Goal: Task Accomplishment & Management: Manage account settings

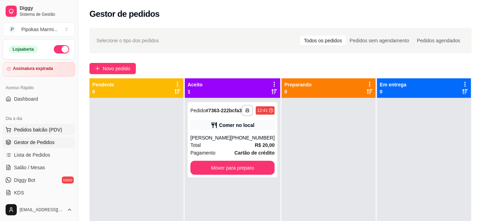
click at [23, 126] on span "Pedidos balcão (PDV)" at bounding box center [38, 129] width 48 height 7
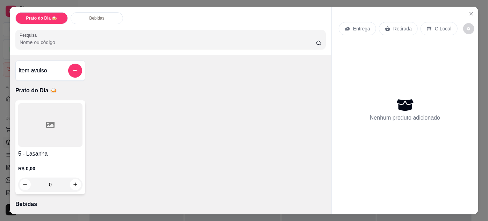
click at [52, 129] on div at bounding box center [50, 125] width 64 height 44
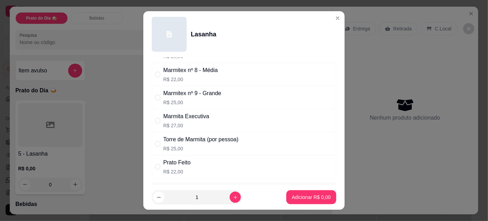
scroll to position [31, 0]
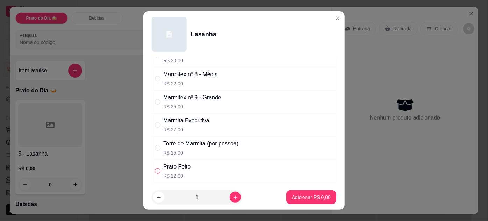
click at [157, 168] on input "" at bounding box center [158, 171] width 6 height 6
radio input "true"
click at [219, 200] on input "1" at bounding box center [196, 197] width 65 height 14
click at [230, 198] on button "increase-product-quantity" at bounding box center [235, 197] width 11 height 11
type input "2"
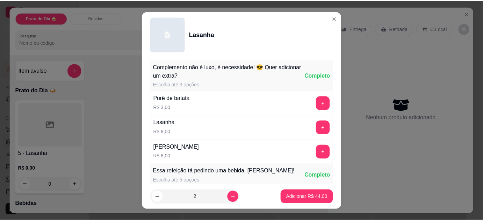
scroll to position [223, 0]
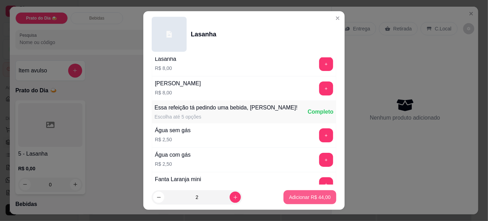
click at [315, 198] on p "Adicionar R$ 44,00" at bounding box center [310, 197] width 42 height 7
type input "2"
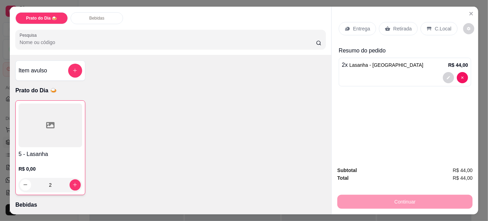
click at [399, 25] on p "Retirada" at bounding box center [403, 28] width 19 height 7
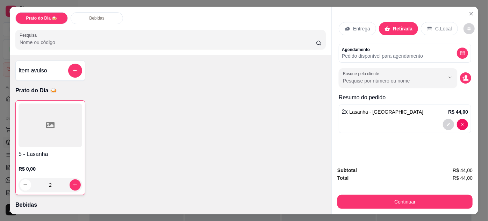
click at [436, 29] on div "C.Local" at bounding box center [439, 28] width 37 height 13
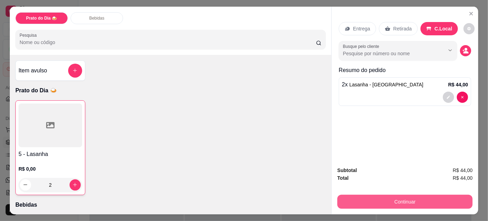
click at [401, 199] on button "Continuar" at bounding box center [405, 202] width 135 height 14
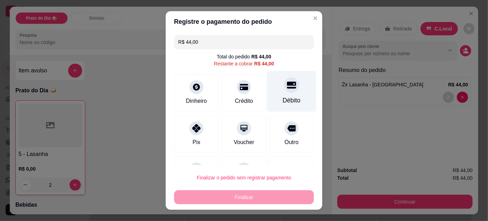
click at [285, 90] on div at bounding box center [291, 84] width 15 height 15
type input "R$ 0,00"
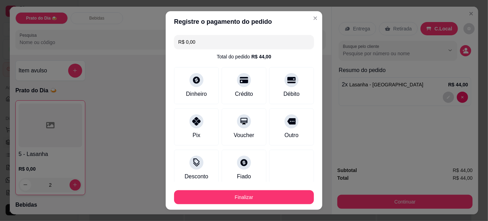
click at [267, 195] on button "Finalizar" at bounding box center [244, 197] width 140 height 14
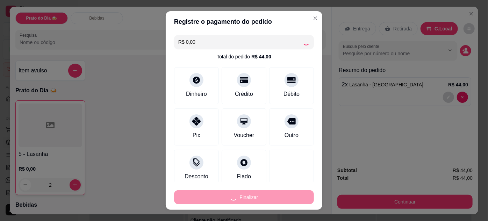
type input "0"
type input "-R$ 44,00"
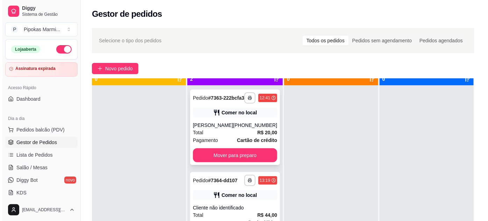
scroll to position [20, 0]
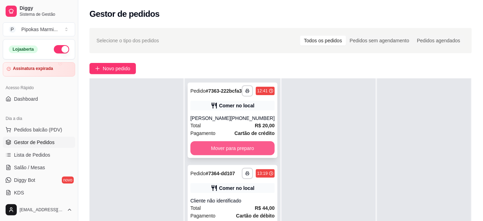
click at [238, 155] on button "Mover para preparo" at bounding box center [233, 148] width 84 height 14
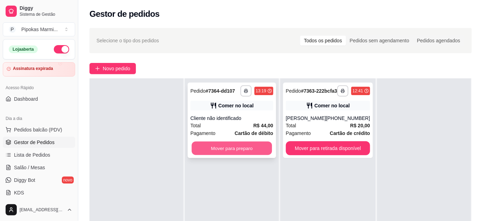
click at [237, 146] on button "Mover para preparo" at bounding box center [232, 149] width 80 height 14
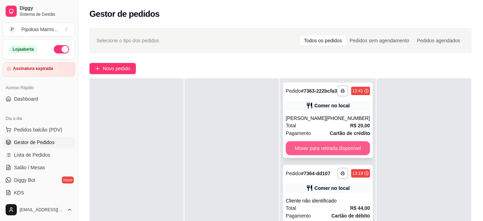
click at [311, 151] on button "Mover para retirada disponível" at bounding box center [328, 148] width 84 height 14
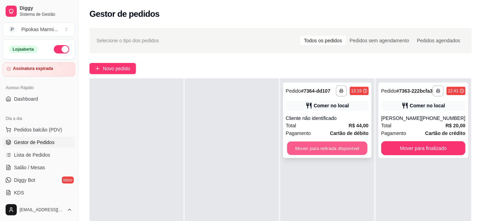
click at [314, 147] on button "Mover para retirada disponível" at bounding box center [327, 149] width 80 height 14
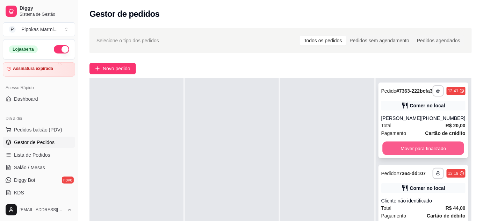
click at [414, 150] on button "Mover para finalizado" at bounding box center [424, 149] width 82 height 14
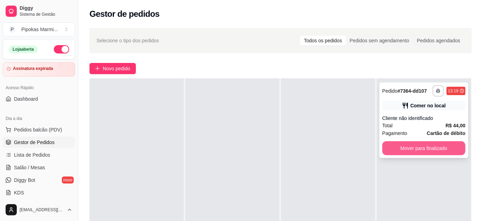
click at [430, 148] on button "Mover para finalizado" at bounding box center [424, 148] width 83 height 14
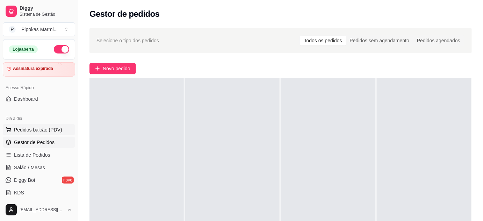
click at [36, 129] on span "Pedidos balcão (PDV)" at bounding box center [38, 129] width 48 height 7
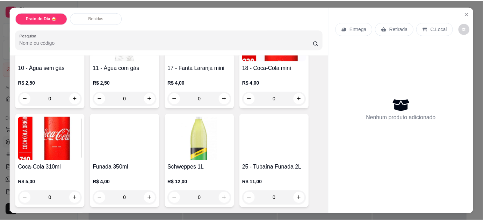
scroll to position [254, 0]
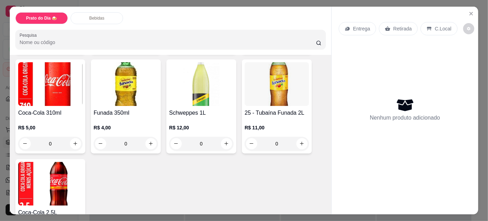
click at [149, 143] on div "0" at bounding box center [126, 144] width 64 height 14
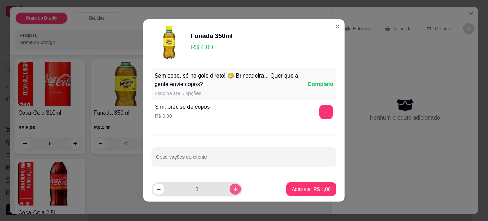
click at [233, 187] on icon "increase-product-quantity" at bounding box center [235, 189] width 5 height 5
type input "2"
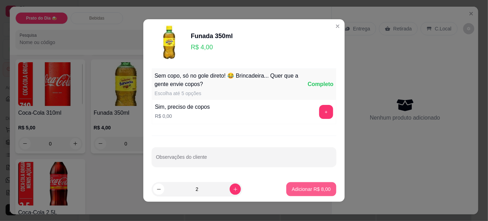
click at [314, 189] on p "Adicionar R$ 8,00" at bounding box center [311, 189] width 39 height 7
type input "2"
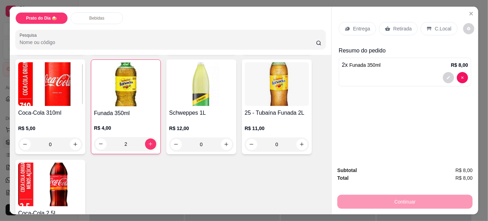
click at [397, 25] on p "Retirada" at bounding box center [403, 28] width 19 height 7
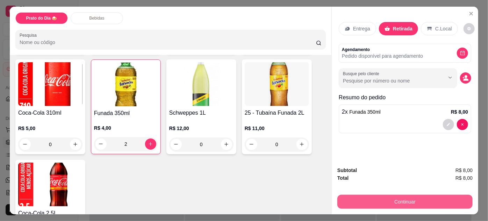
click at [420, 195] on button "Continuar" at bounding box center [405, 202] width 135 height 14
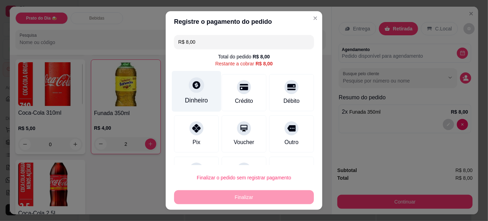
click at [201, 86] on div "Dinheiro" at bounding box center [196, 91] width 49 height 41
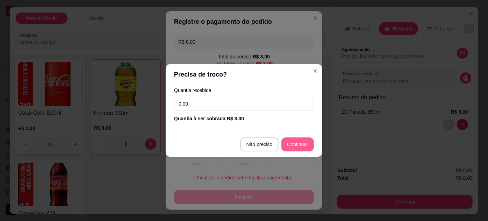
type input "R$ 0,00"
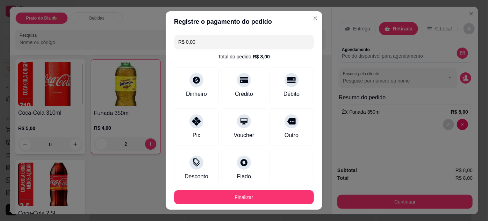
drag, startPoint x: 264, startPoint y: 204, endPoint x: 265, endPoint y: 200, distance: 4.3
click at [264, 204] on footer "Finalizar" at bounding box center [244, 196] width 157 height 28
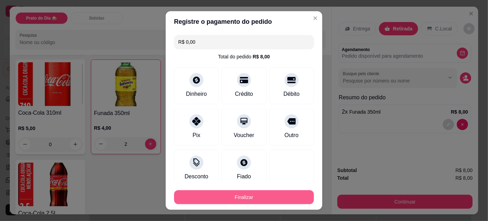
click at [266, 197] on button "Finalizar" at bounding box center [244, 197] width 140 height 14
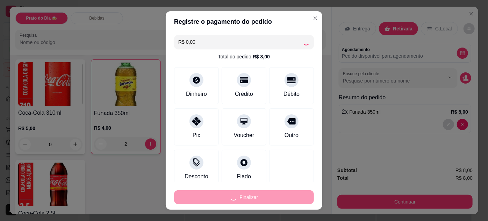
type input "0"
type input "-R$ 8,00"
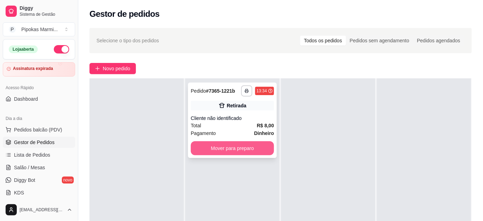
click at [246, 150] on button "Mover para preparo" at bounding box center [232, 148] width 83 height 14
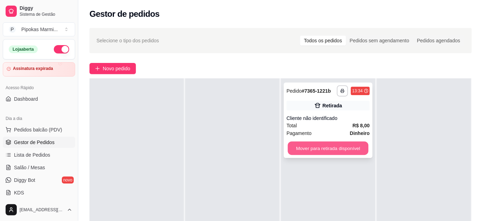
click at [299, 145] on button "Mover para retirada disponível" at bounding box center [328, 149] width 81 height 14
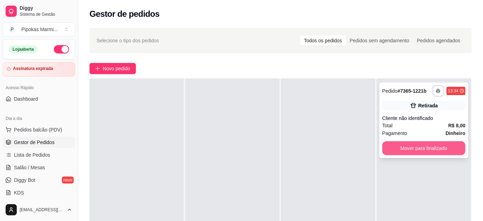
click at [400, 152] on button "Mover para finalizado" at bounding box center [424, 148] width 83 height 14
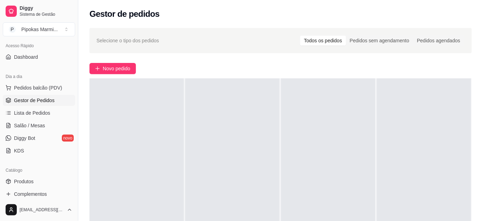
scroll to position [95, 0]
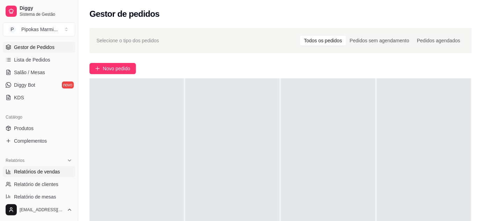
click at [33, 170] on span "Relatórios de vendas" at bounding box center [37, 171] width 46 height 7
select select "ALL"
select select "0"
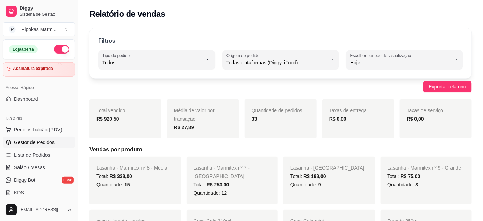
click at [46, 141] on span "Gestor de Pedidos" at bounding box center [34, 142] width 41 height 7
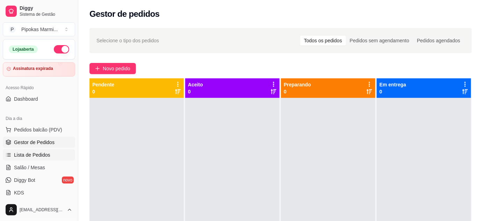
drag, startPoint x: 15, startPoint y: 157, endPoint x: 2, endPoint y: 155, distance: 13.1
click at [15, 157] on span "Lista de Pedidos" at bounding box center [32, 154] width 36 height 7
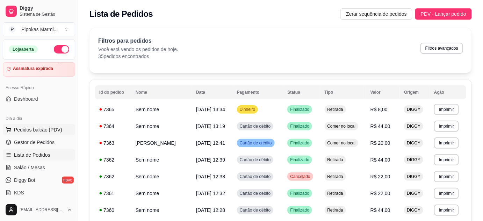
click at [24, 128] on span "Pedidos balcão (PDV)" at bounding box center [38, 129] width 48 height 7
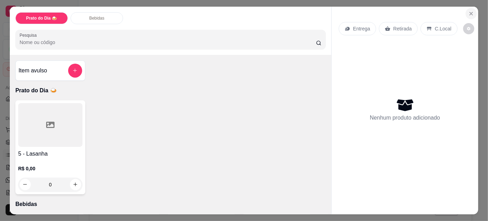
click at [473, 11] on button "Close" at bounding box center [471, 13] width 11 height 11
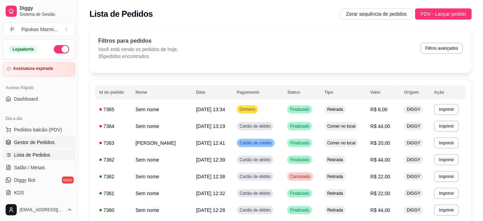
click at [34, 144] on span "Gestor de Pedidos" at bounding box center [34, 142] width 41 height 7
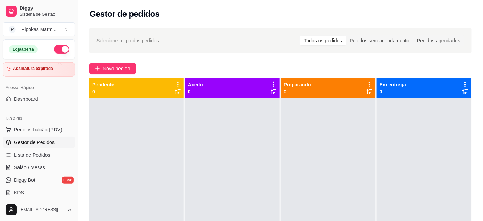
click at [174, 118] on div at bounding box center [137, 208] width 94 height 221
click at [153, 130] on div at bounding box center [137, 208] width 94 height 221
click at [154, 131] on div at bounding box center [137, 208] width 94 height 221
click at [154, 132] on div at bounding box center [137, 208] width 94 height 221
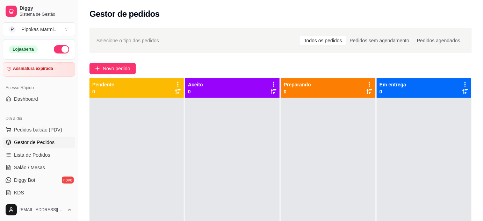
click at [154, 132] on div at bounding box center [137, 208] width 94 height 221
click at [155, 132] on div at bounding box center [137, 208] width 94 height 221
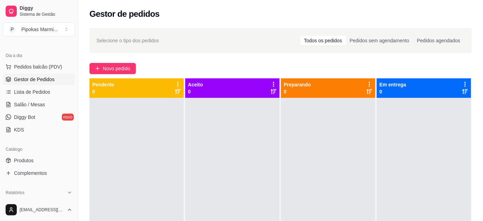
scroll to position [95, 0]
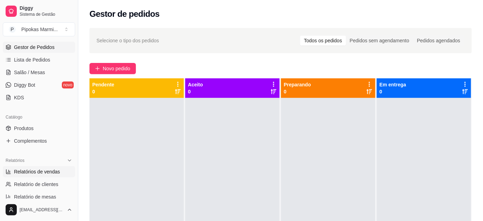
click at [53, 175] on link "Relatórios de vendas" at bounding box center [39, 171] width 72 height 11
select select "ALL"
select select "0"
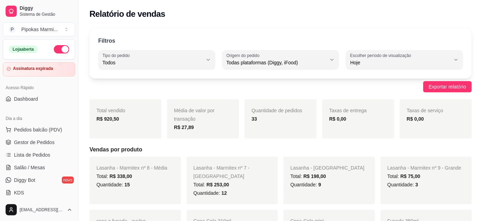
click at [54, 50] on button "button" at bounding box center [61, 49] width 15 height 8
